Goal: Task Accomplishment & Management: Use online tool/utility

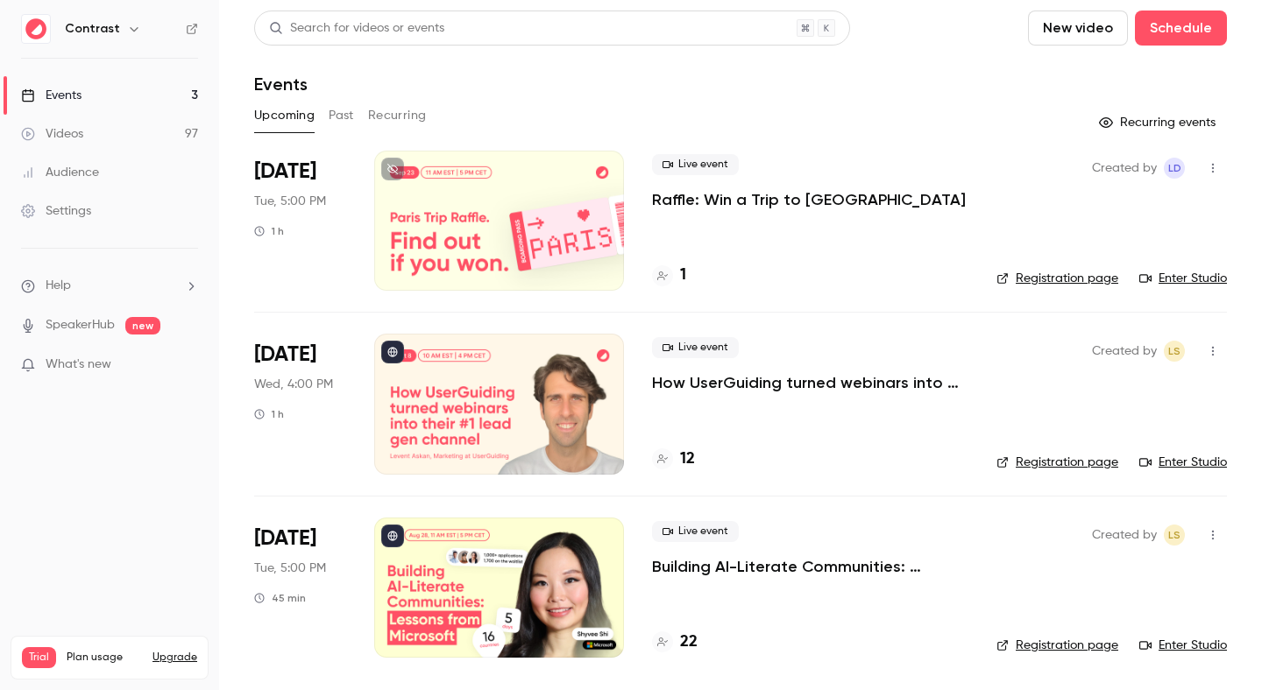
click at [124, 20] on button "button" at bounding box center [134, 28] width 21 height 21
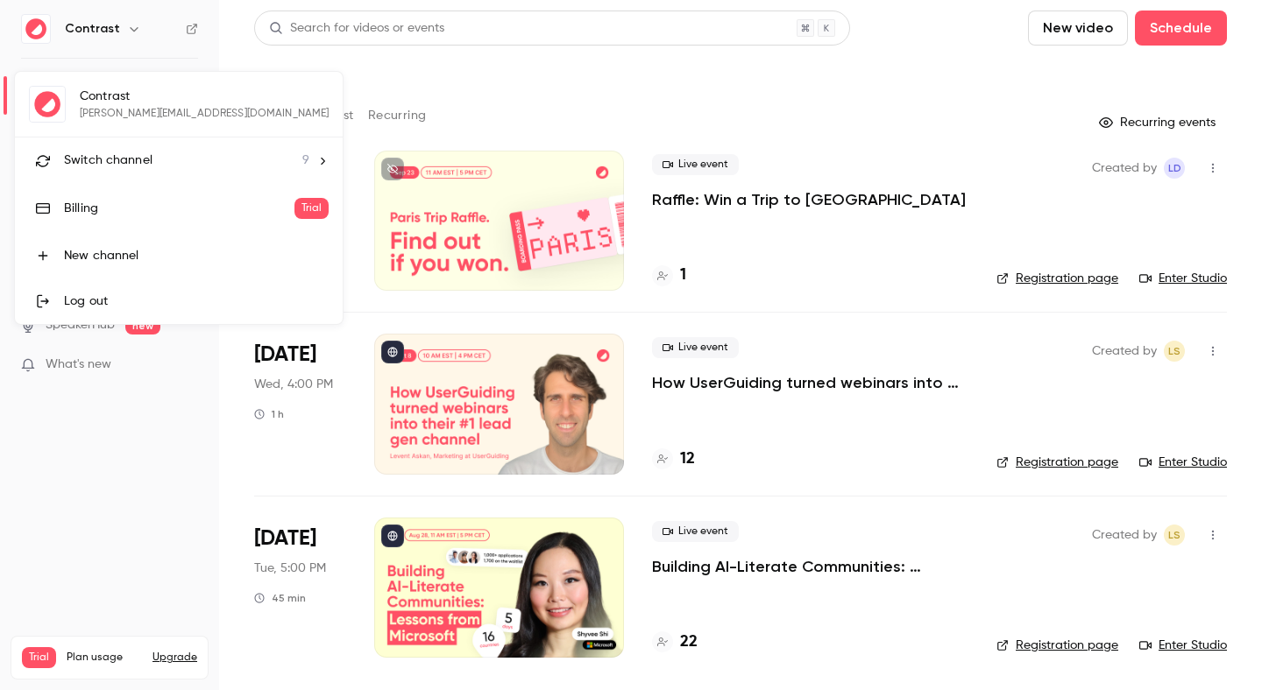
click at [134, 169] on span "Switch channel" at bounding box center [108, 161] width 88 height 18
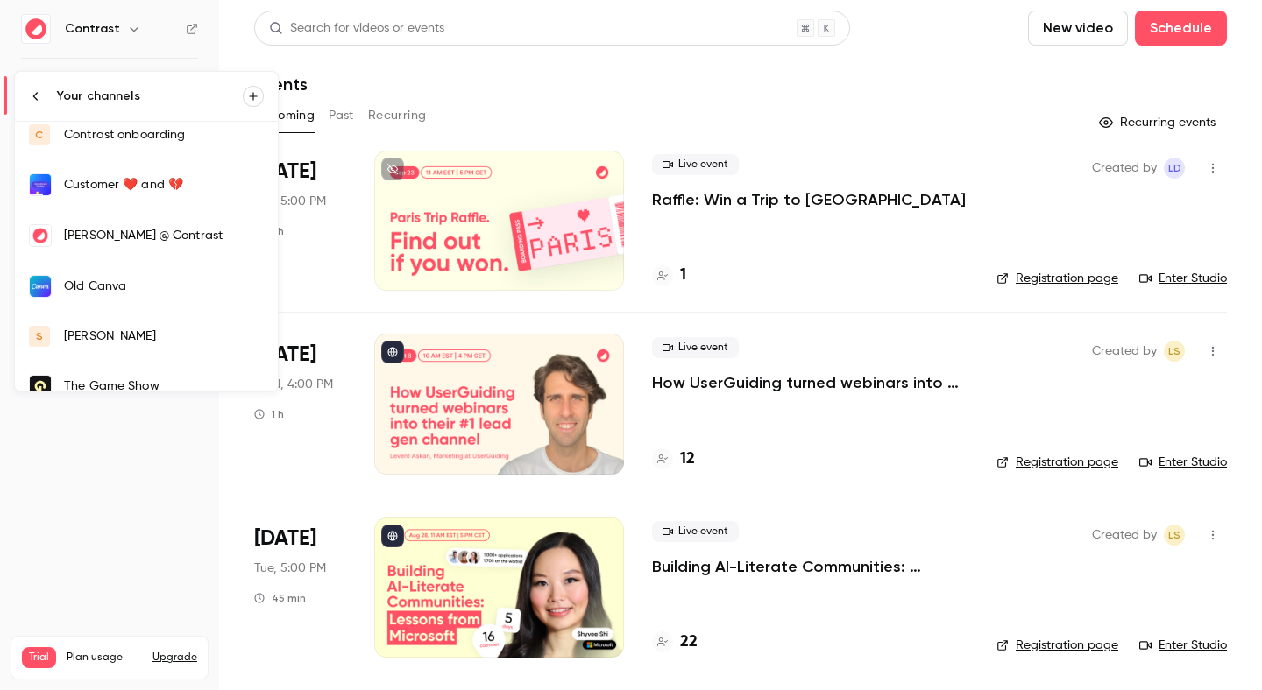
scroll to position [184, 0]
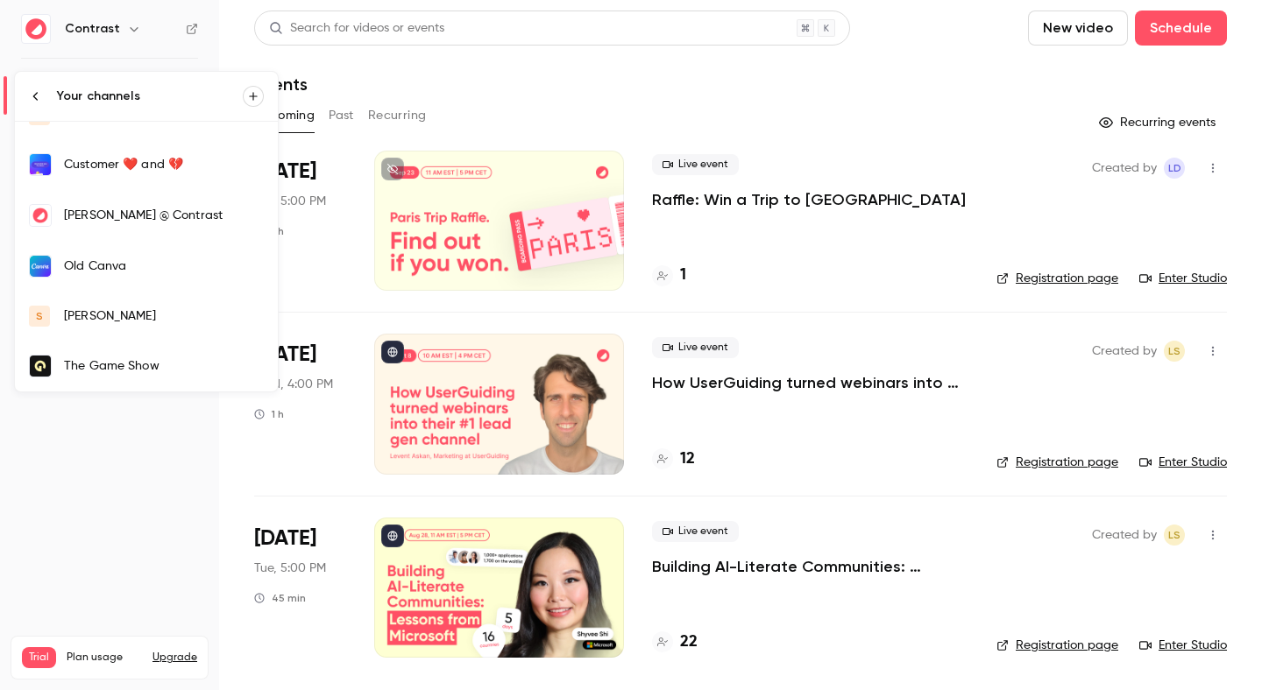
click at [102, 317] on div "salim" at bounding box center [164, 317] width 200 height 18
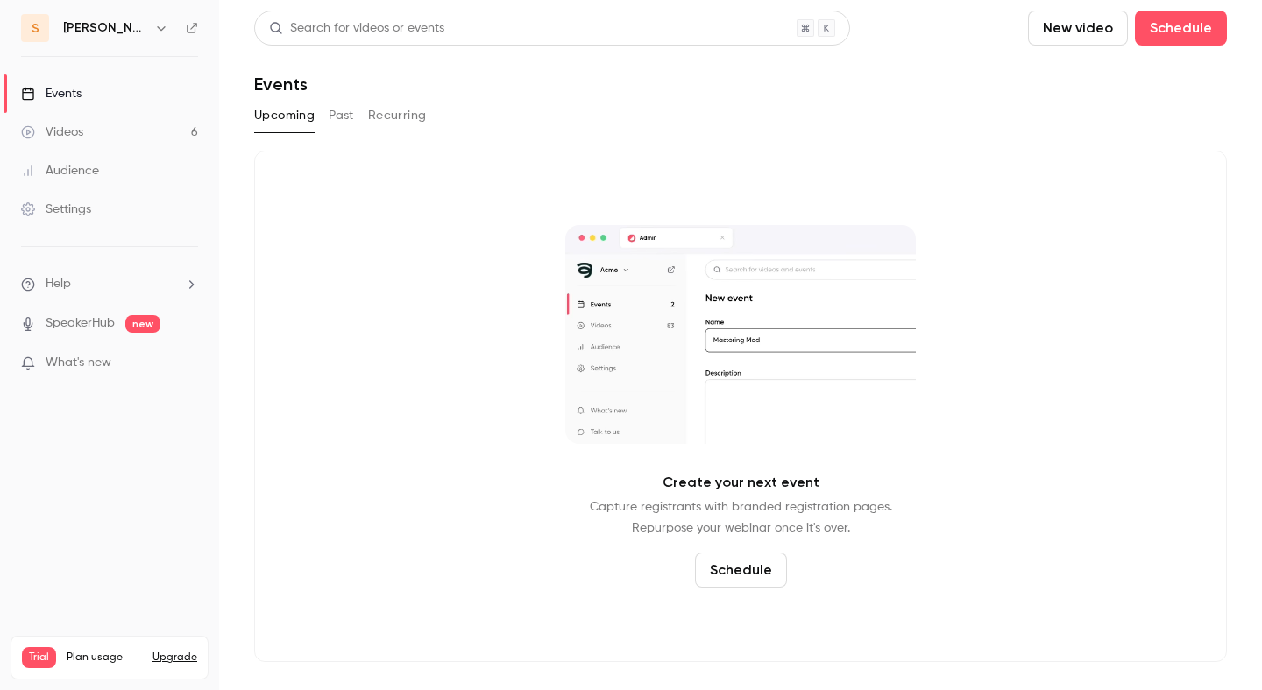
click at [158, 127] on link "Videos 6" at bounding box center [109, 132] width 219 height 39
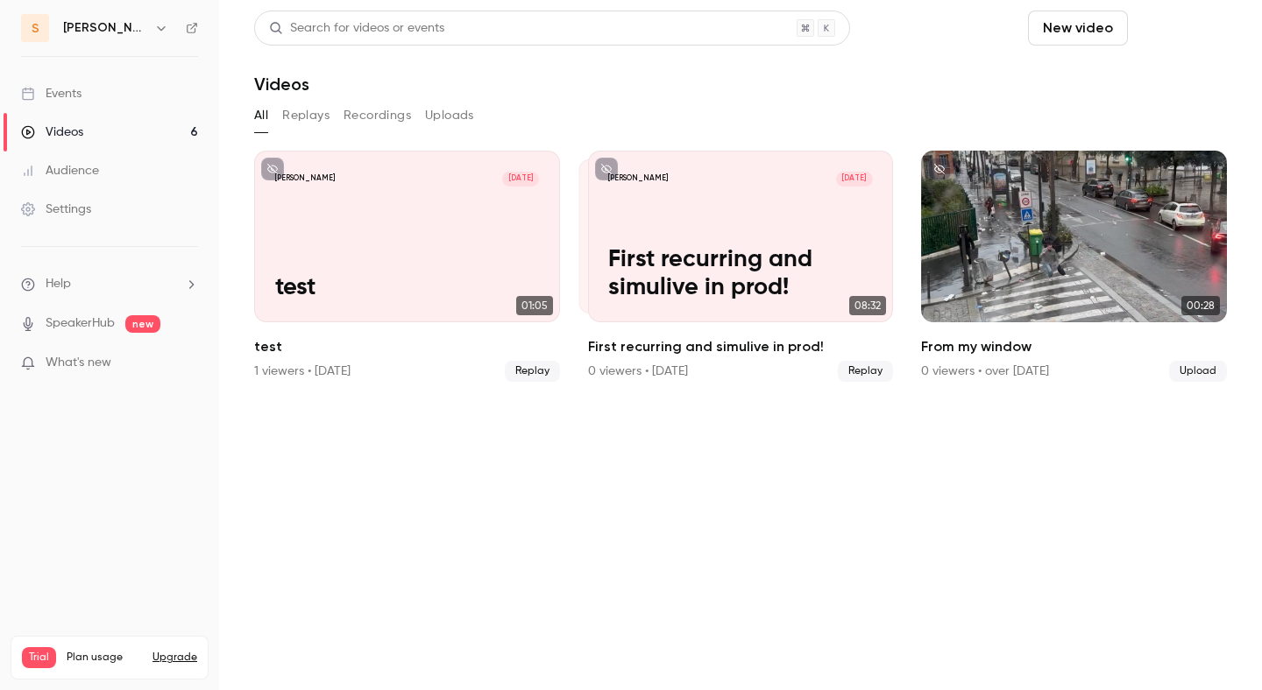
click at [1171, 27] on button "Schedule" at bounding box center [1181, 28] width 92 height 35
click at [1156, 69] on div "One time event" at bounding box center [1144, 76] width 133 height 18
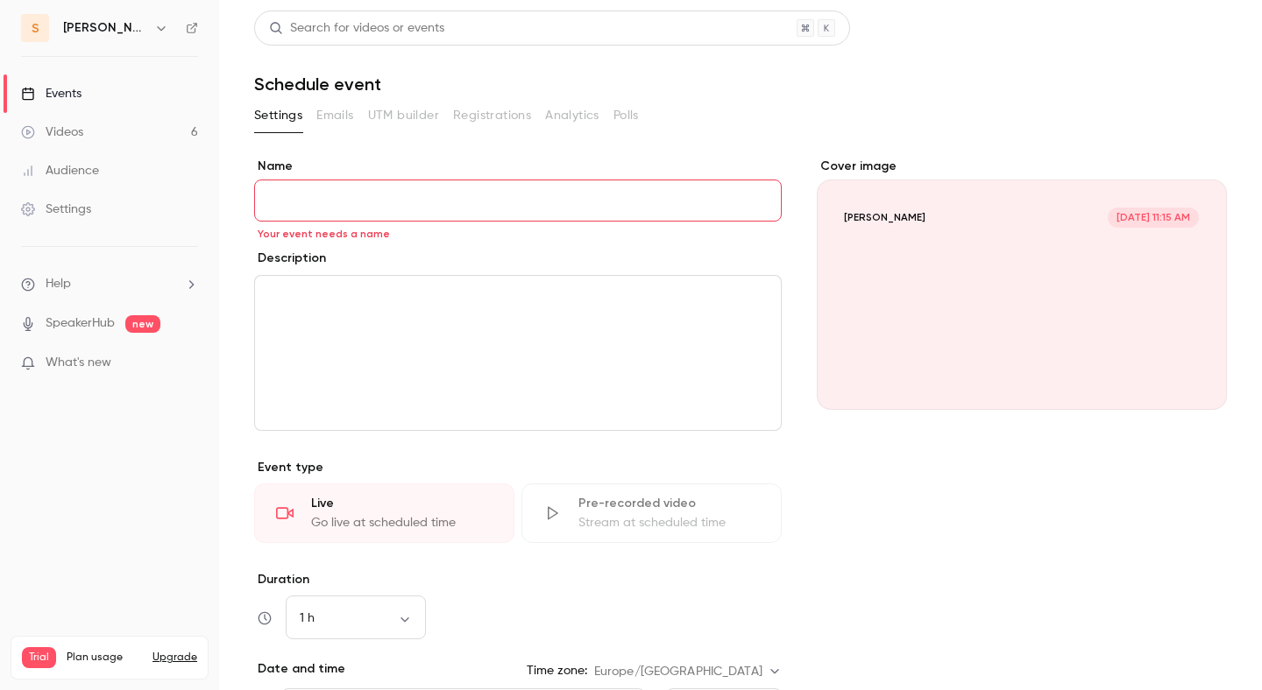
click at [549, 183] on input "Name" at bounding box center [517, 201] width 527 height 42
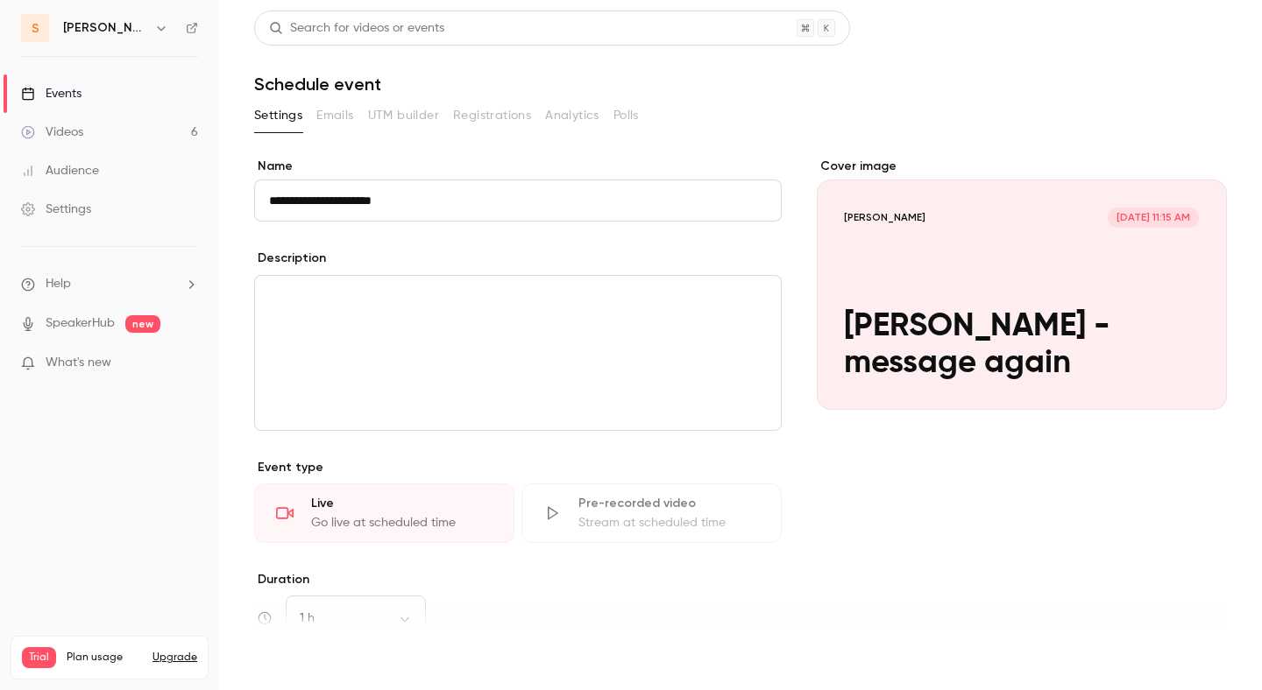
type input "**********"
click at [305, 661] on button "Save" at bounding box center [285, 658] width 63 height 35
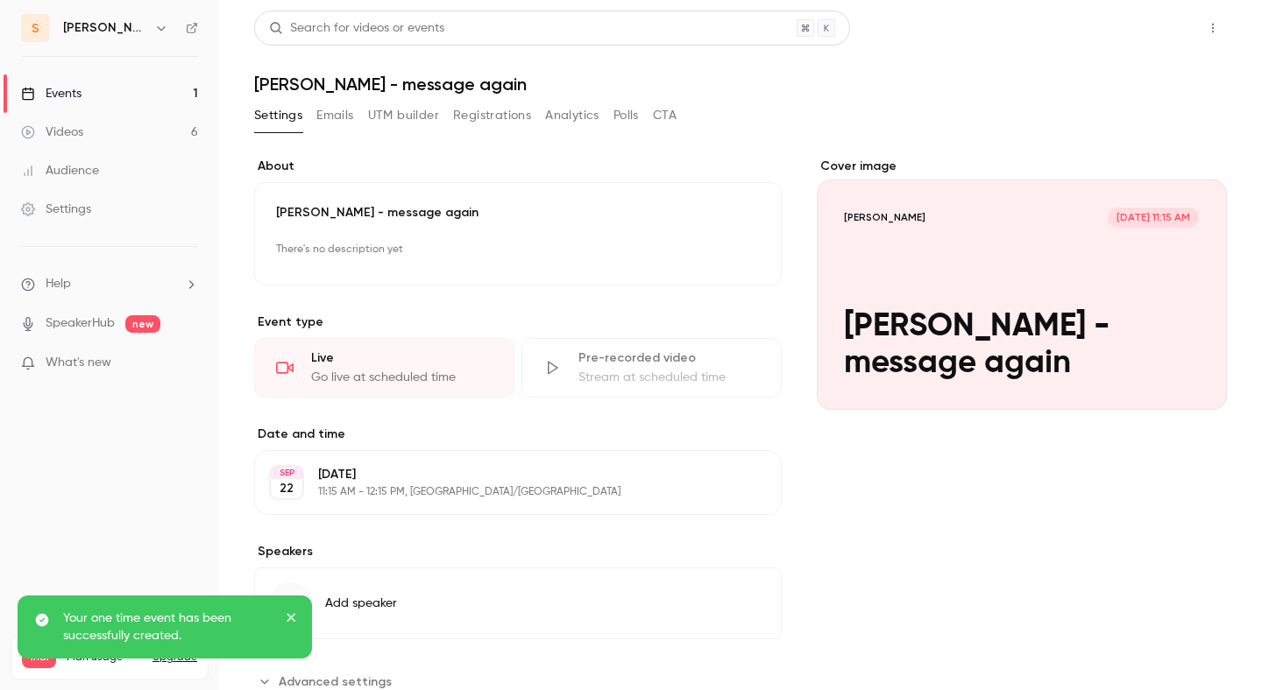
click at [1171, 18] on button "Share" at bounding box center [1149, 28] width 69 height 35
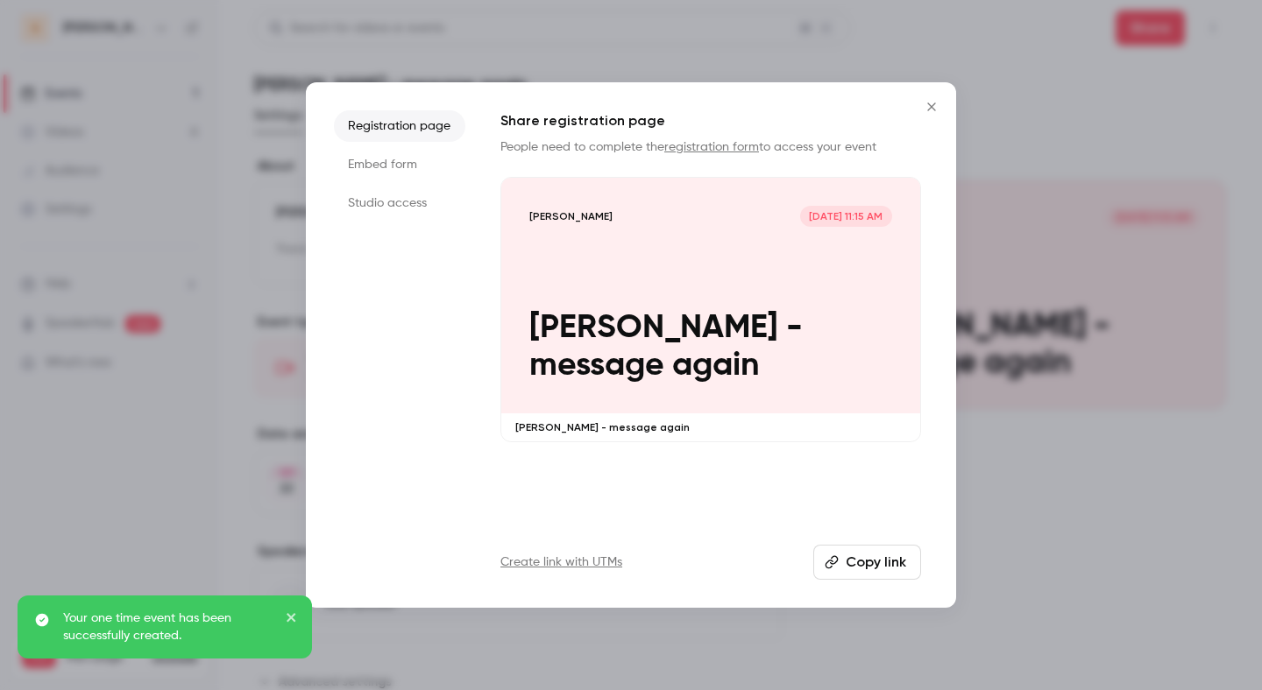
click at [858, 201] on div "salim Sep 22, 11:15 AM etienne - message again" at bounding box center [710, 296] width 419 height 236
click at [1092, 152] on div at bounding box center [631, 345] width 1262 height 690
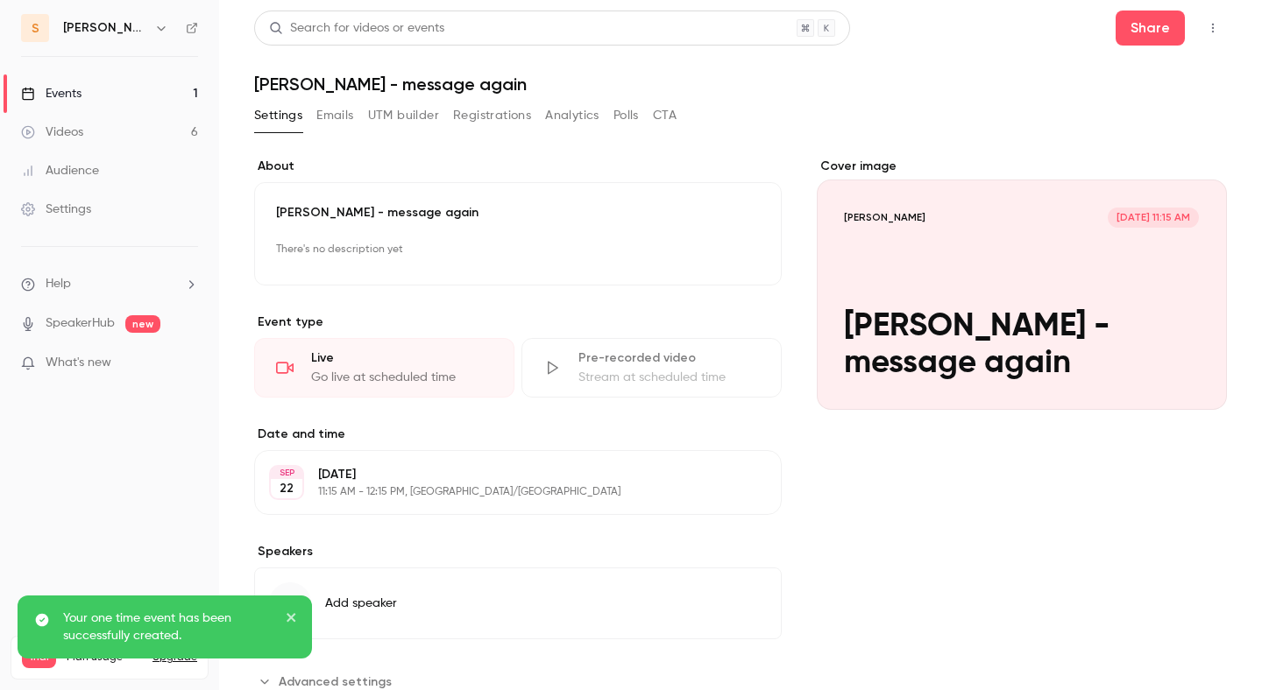
click at [1206, 36] on button "button" at bounding box center [1213, 28] width 28 height 28
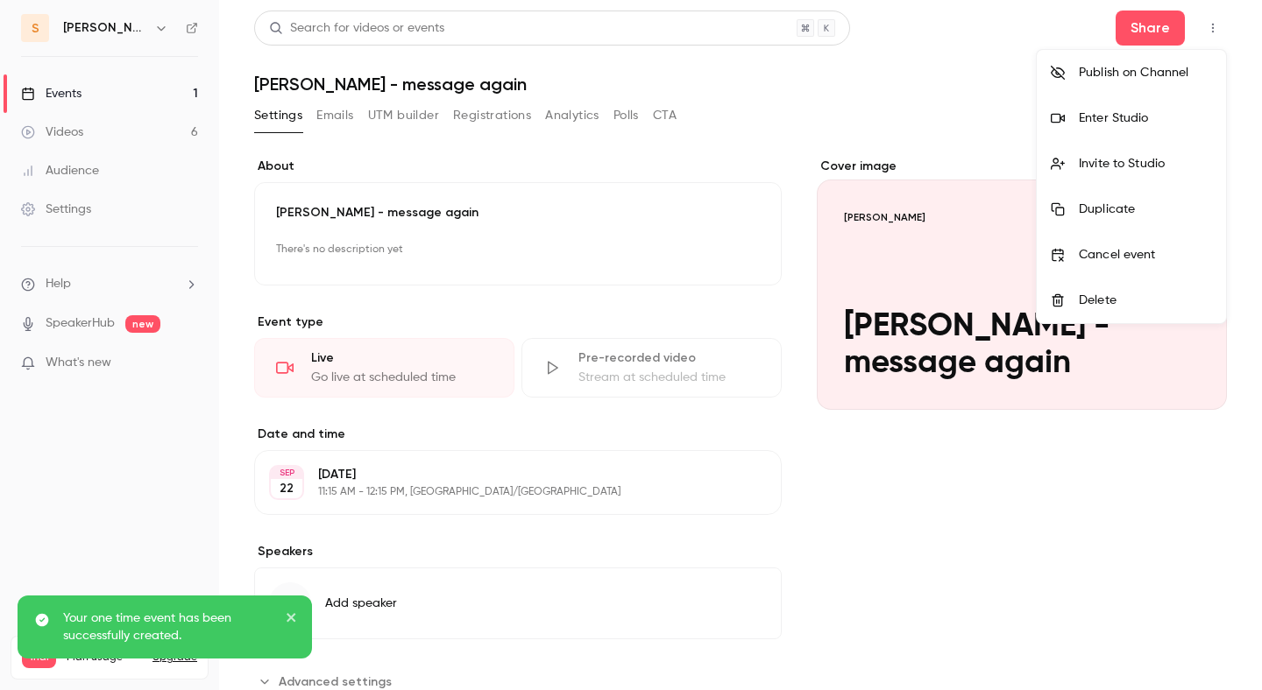
click at [1149, 119] on div "Enter Studio" at bounding box center [1144, 119] width 133 height 18
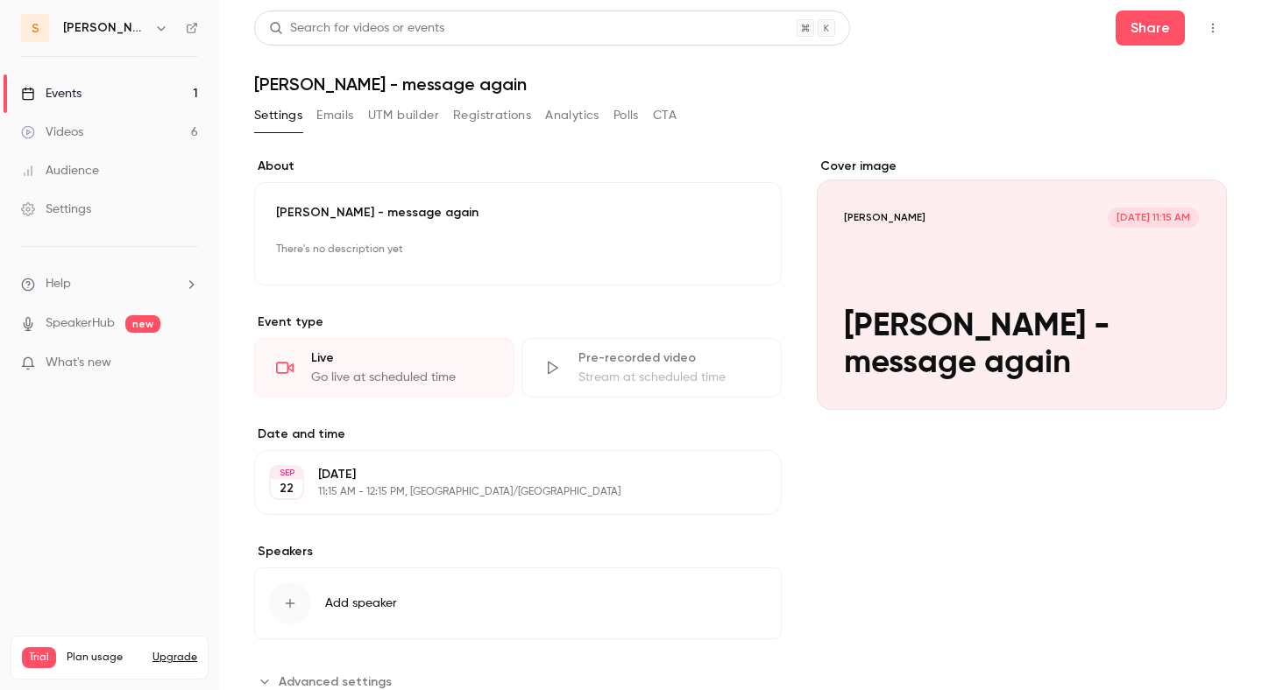
click at [1233, 25] on main "**********" at bounding box center [740, 345] width 1043 height 690
click at [1203, 29] on button "button" at bounding box center [1213, 28] width 28 height 28
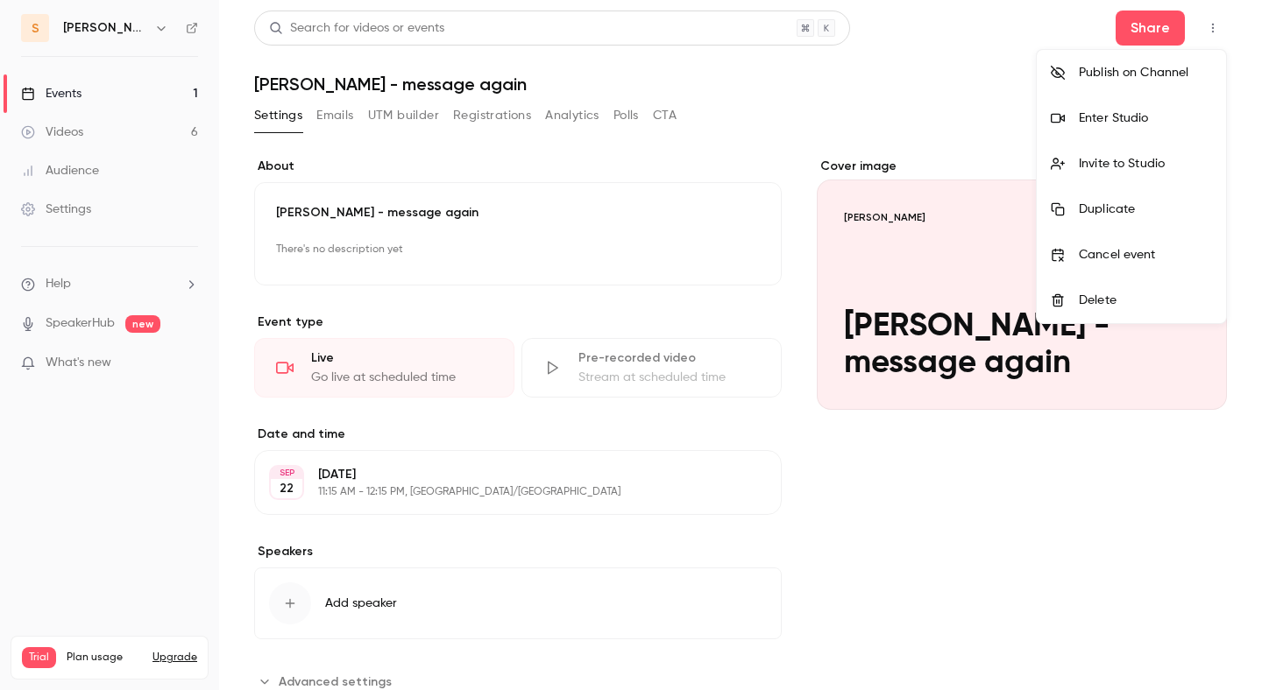
click at [1084, 297] on div "Delete" at bounding box center [1144, 301] width 133 height 18
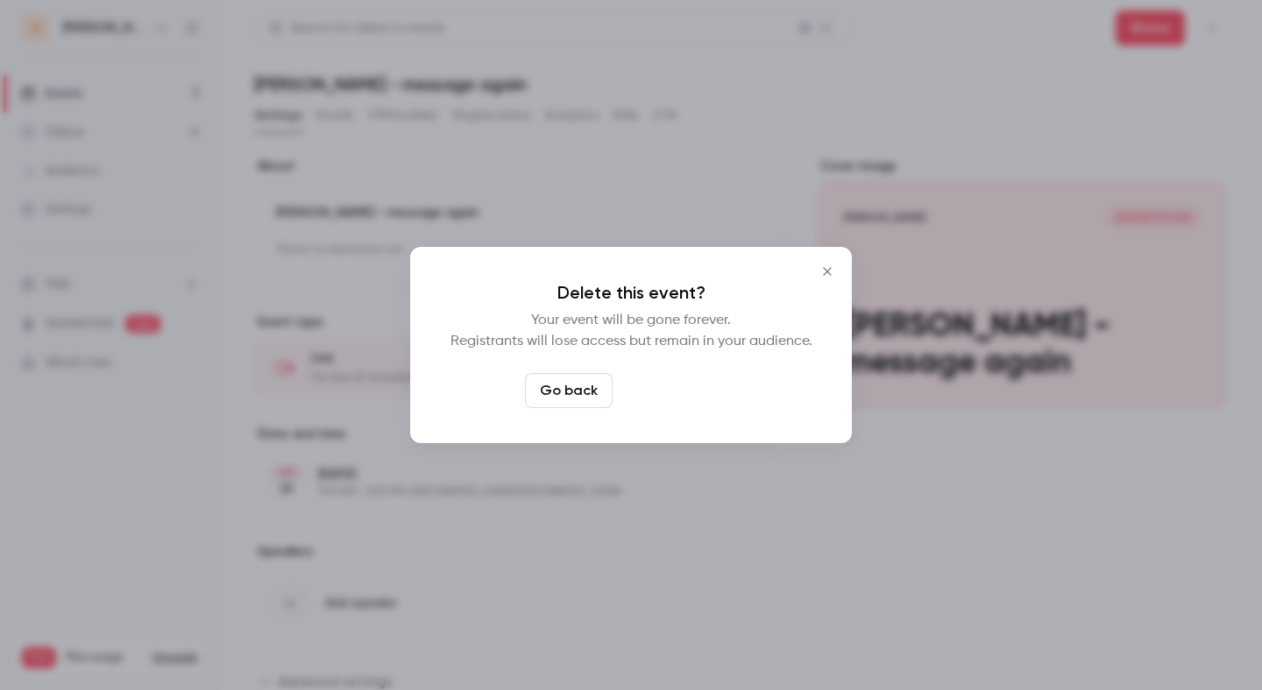
click at [694, 390] on button "Delete event" at bounding box center [677, 390] width 117 height 35
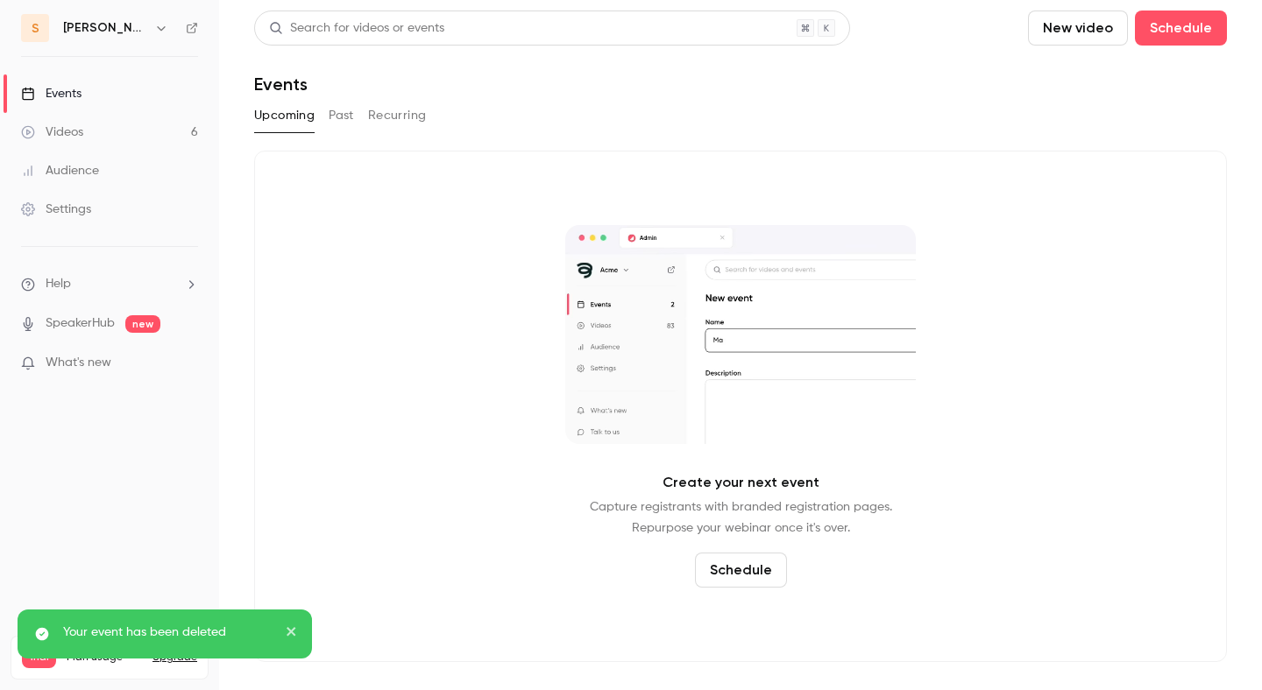
click at [134, 123] on link "Videos 6" at bounding box center [109, 132] width 219 height 39
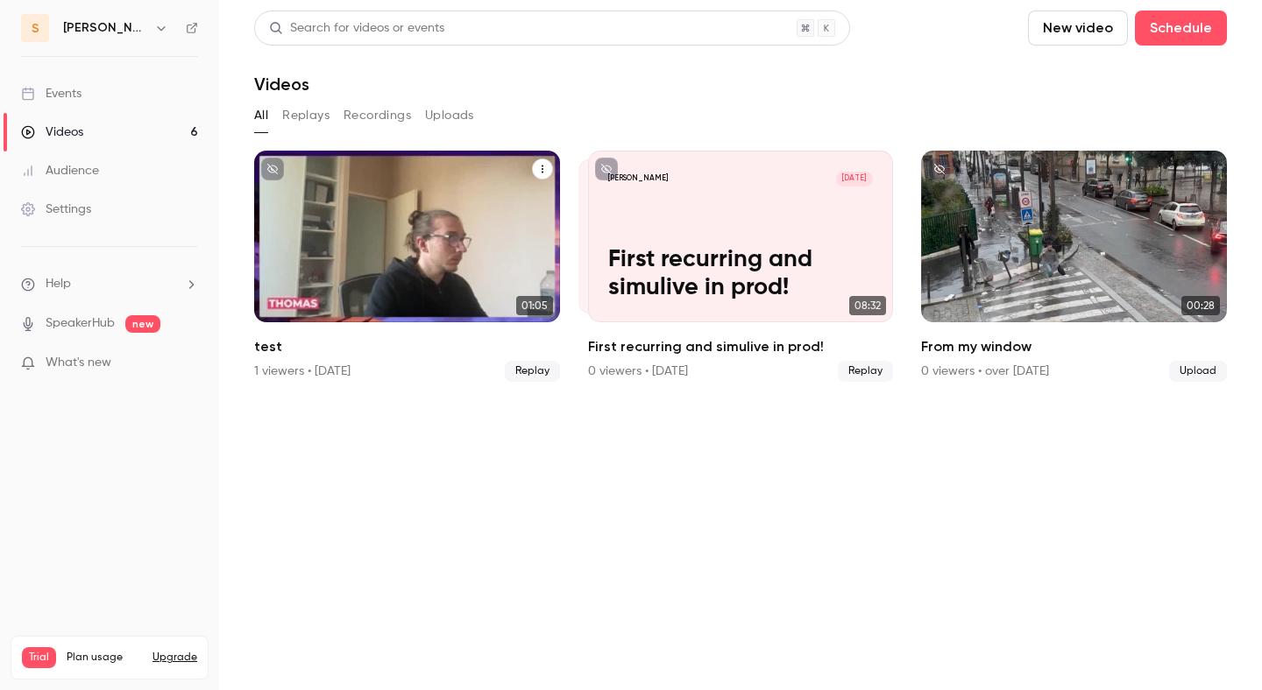
click at [542, 166] on icon "test" at bounding box center [542, 169] width 11 height 11
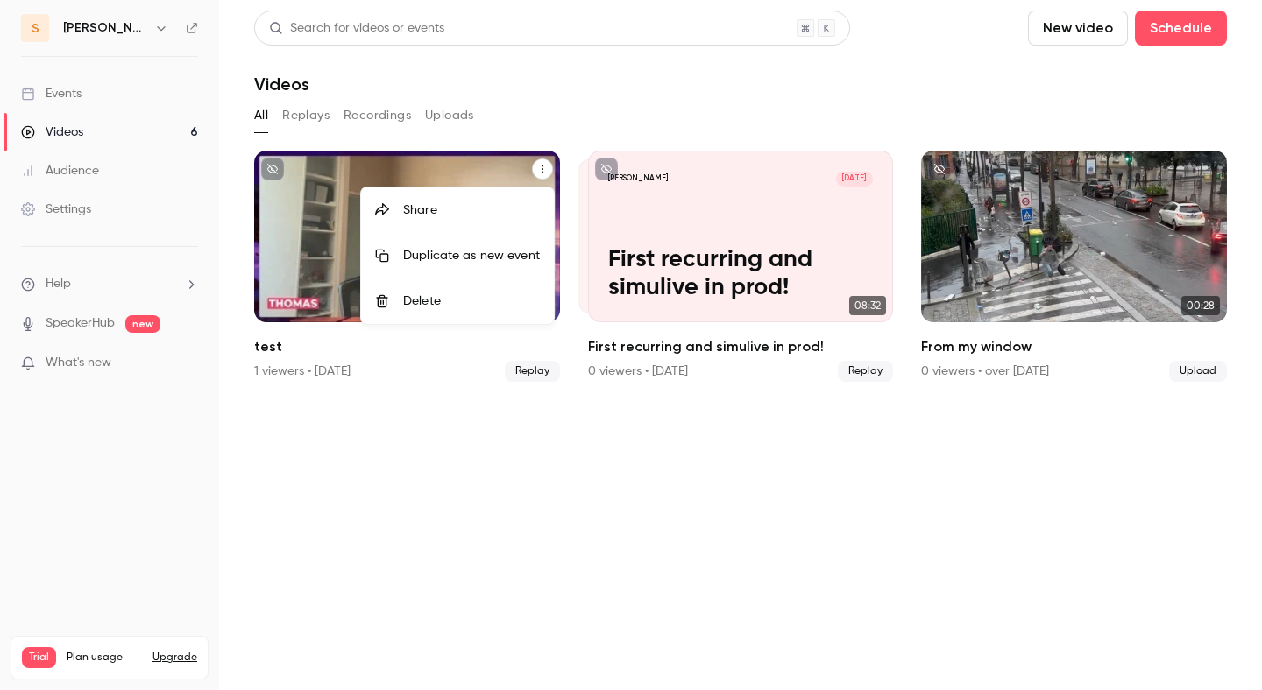
click at [585, 109] on div at bounding box center [631, 345] width 1262 height 690
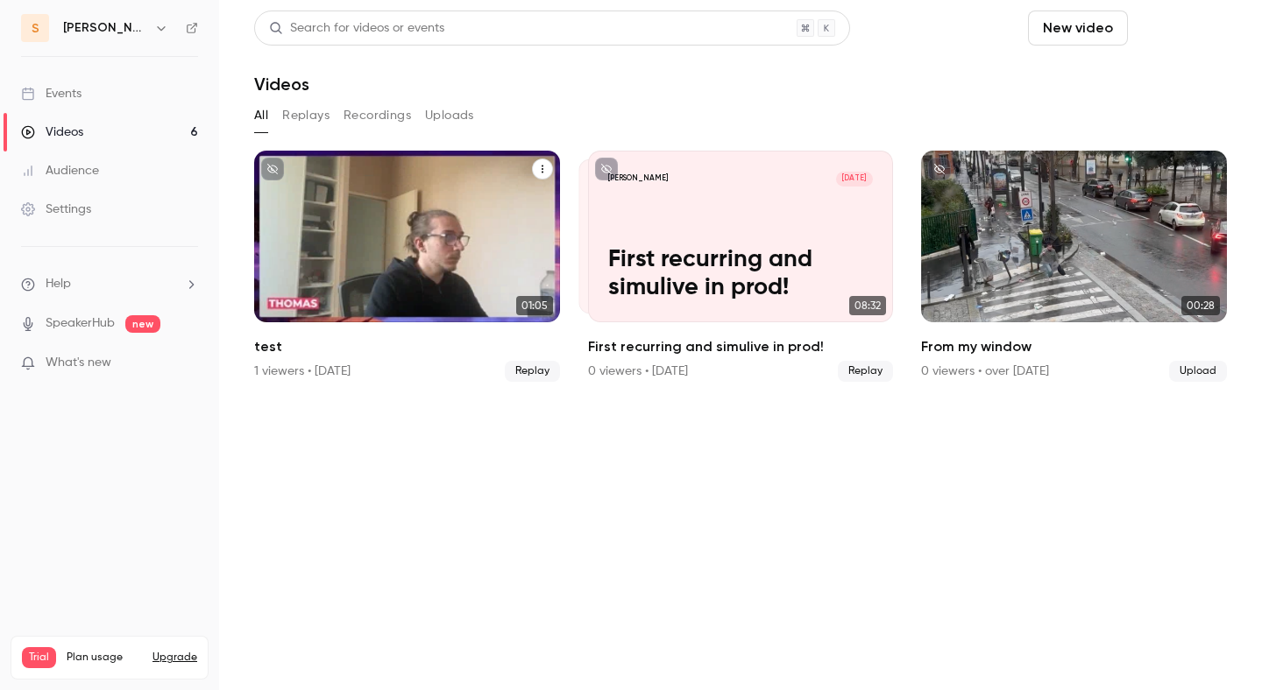
click at [1185, 39] on button "Schedule" at bounding box center [1181, 28] width 92 height 35
click at [1108, 77] on div "One time event" at bounding box center [1144, 76] width 133 height 18
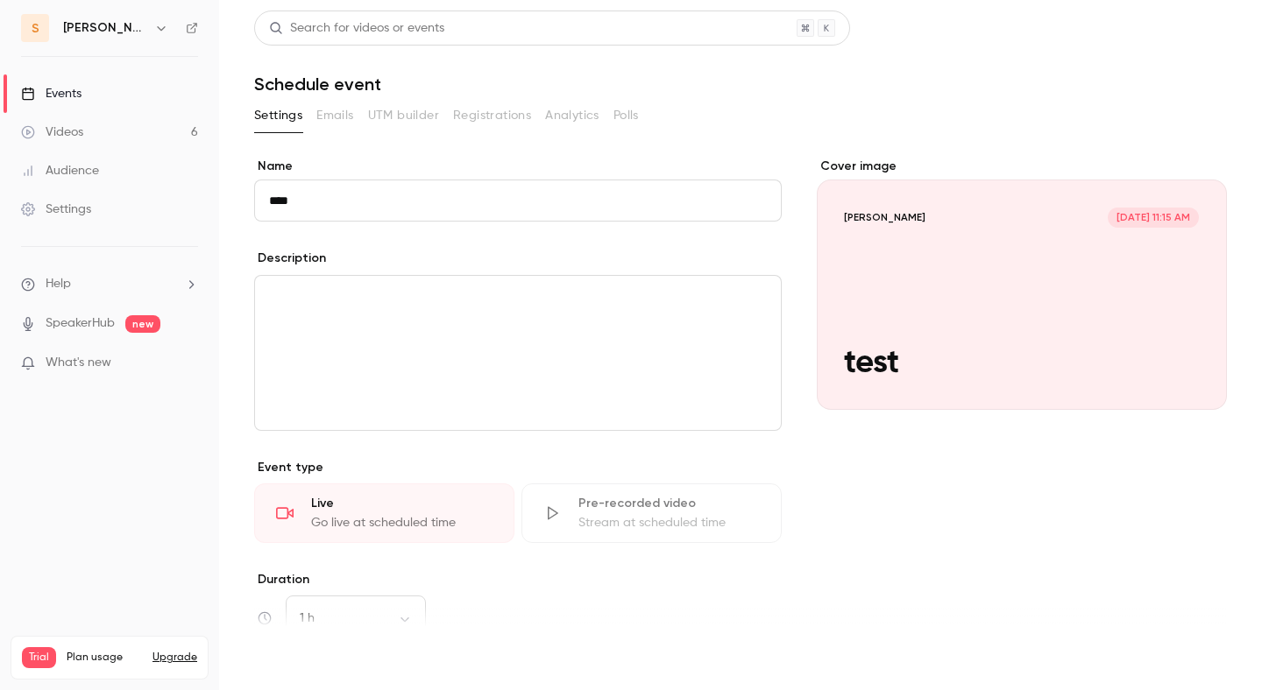
type input "****"
click at [283, 666] on button "Save" at bounding box center [285, 658] width 63 height 35
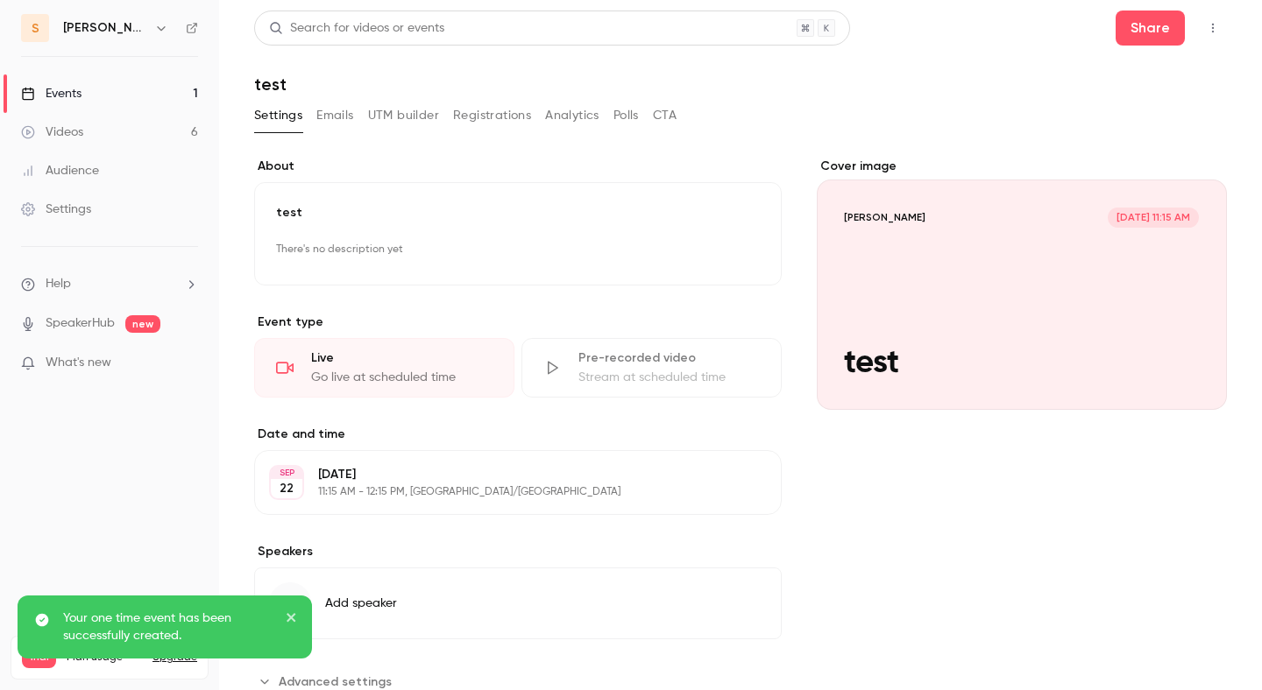
click at [1219, 23] on icon "button" at bounding box center [1213, 28] width 14 height 12
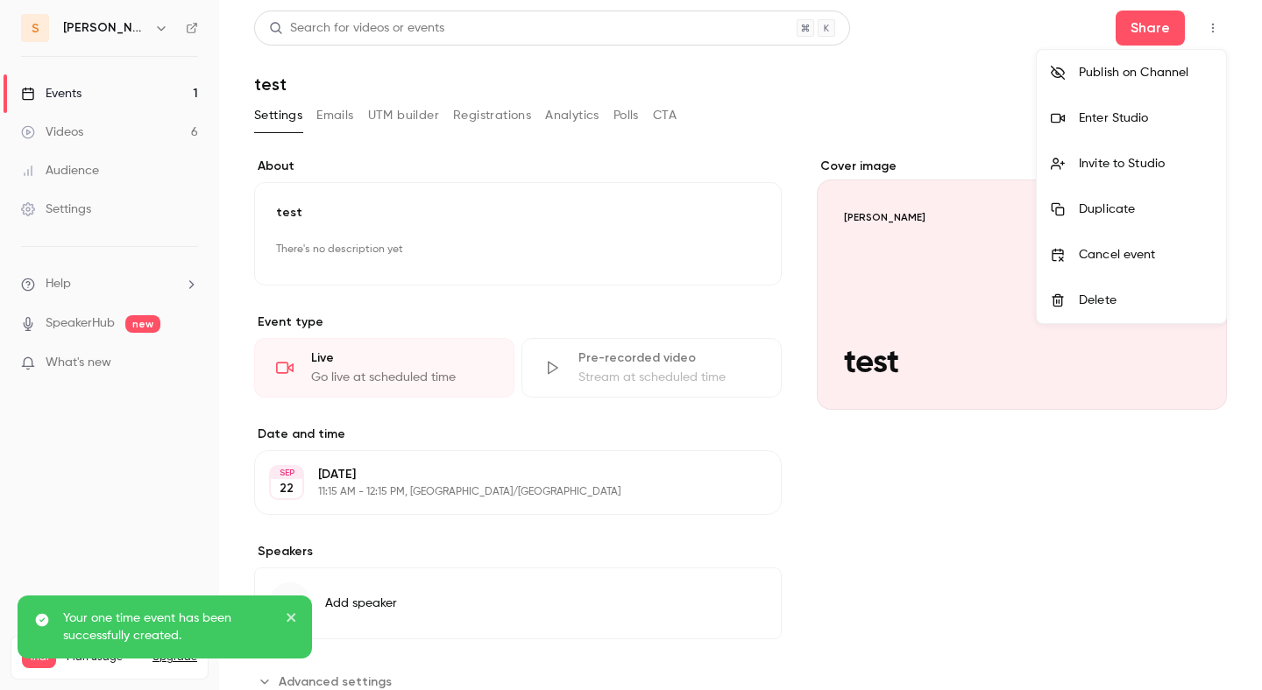
click at [1128, 124] on div "Enter Studio" at bounding box center [1144, 119] width 133 height 18
